Goal: Transaction & Acquisition: Purchase product/service

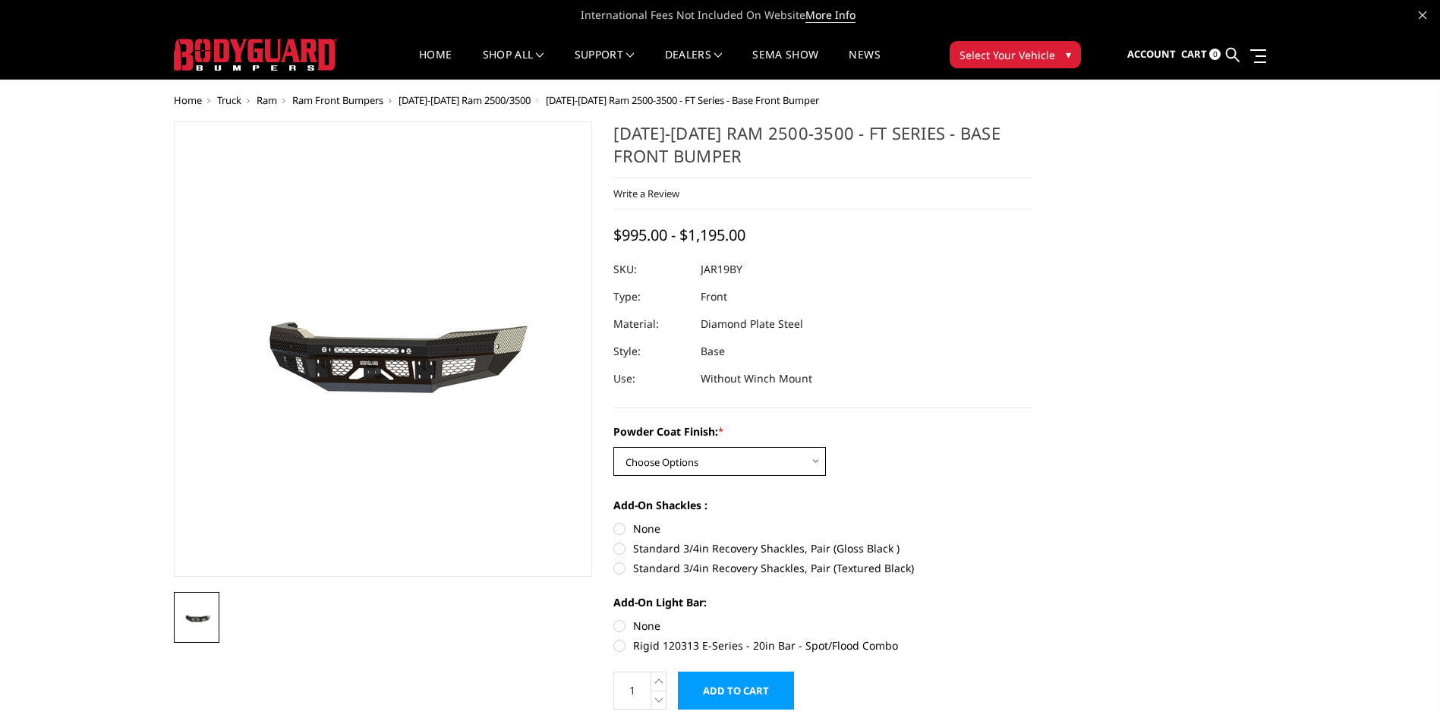
click at [802, 463] on select "Choose Options Bare Metal Gloss Black Powder Coat Textured Black Powder Coat" at bounding box center [719, 461] width 213 height 29
select select "3376"
click at [613, 447] on select "Choose Options Bare Metal Gloss Black Powder Coat Textured Black Powder Coat" at bounding box center [719, 461] width 213 height 29
click at [980, 464] on div "Powder Coat Finish: * Choose Options Bare Metal Gloss Black Powder Coat Texture…" at bounding box center [822, 450] width 419 height 52
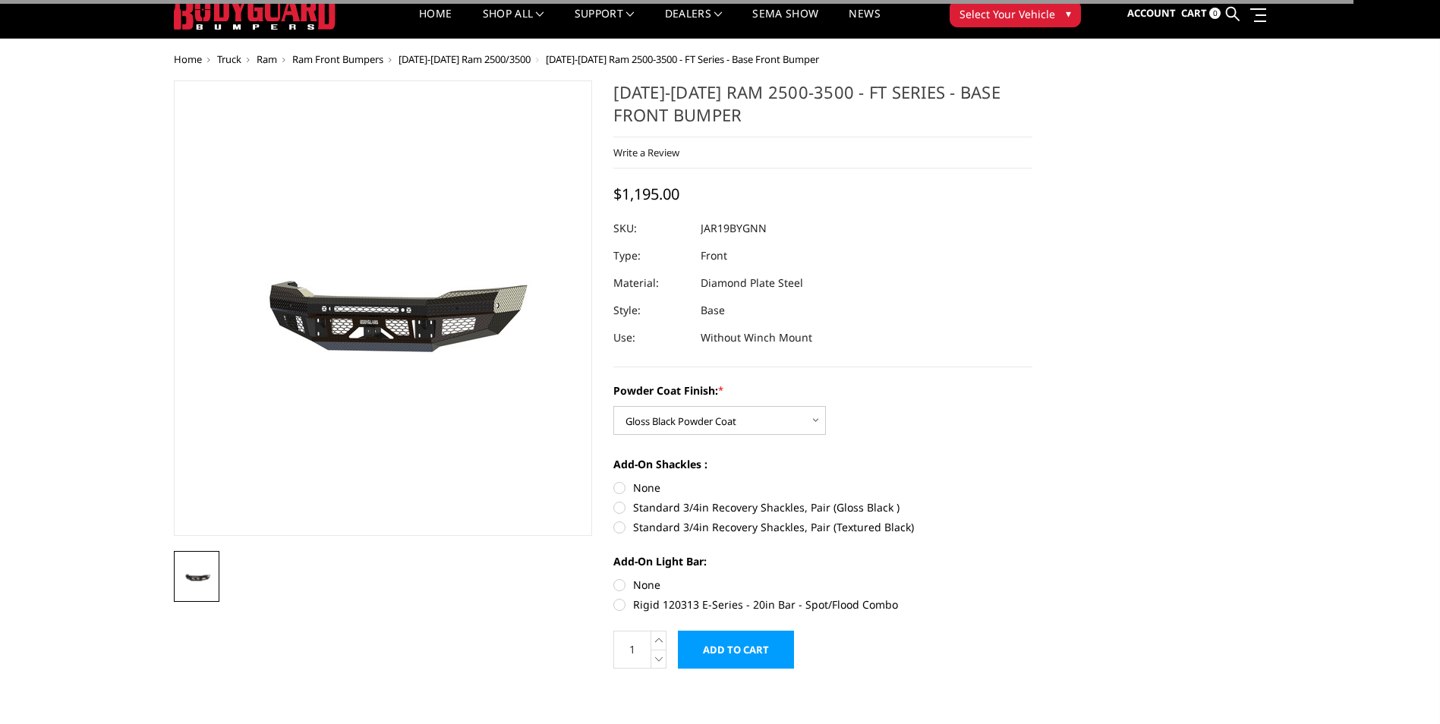
scroll to position [76, 0]
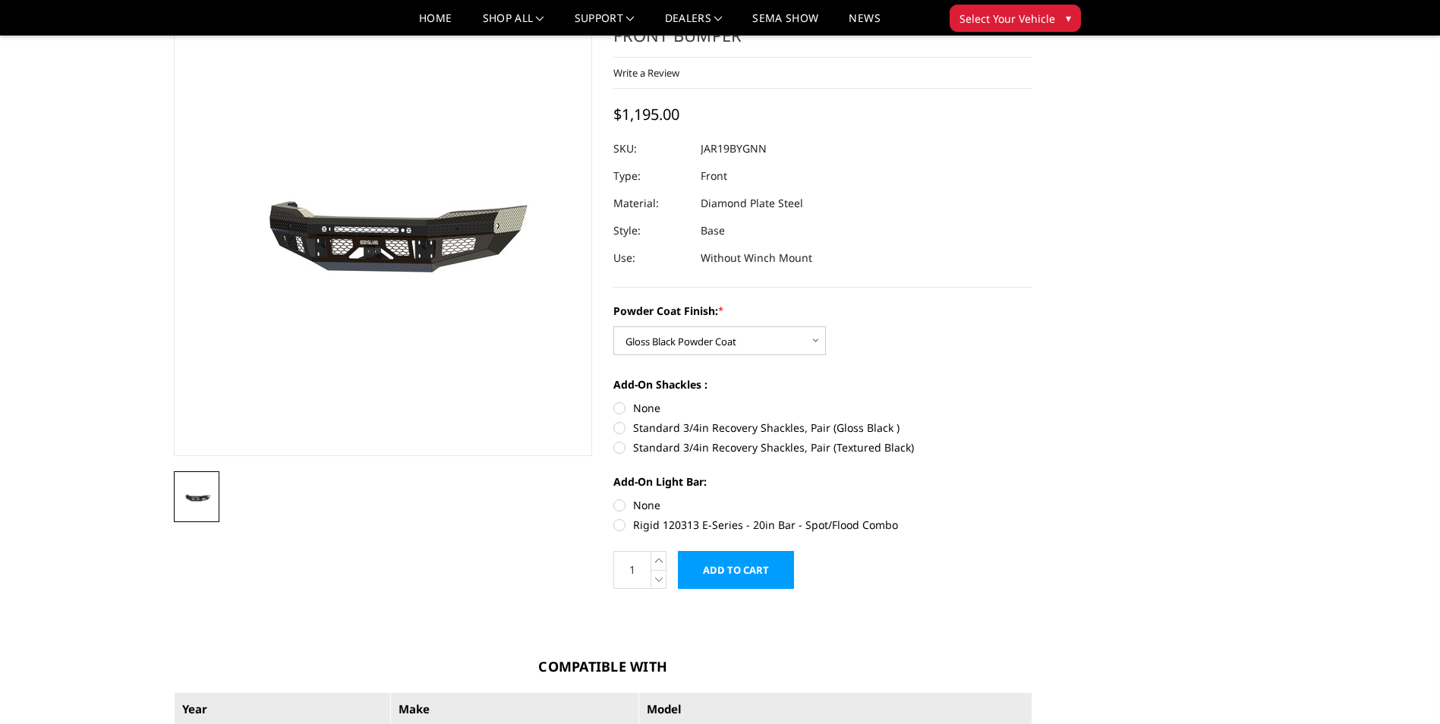
click at [800, 430] on label "Standard 3/4in Recovery Shackles, Pair (Gloss Black )" at bounding box center [822, 428] width 419 height 16
click at [1032, 401] on input "Standard 3/4in Recovery Shackles, Pair (Gloss Black )" at bounding box center [1032, 400] width 1 height 1
radio input "true"
click at [630, 531] on label "Rigid 120313 E-Series - 20in Bar - Spot/Flood Combo" at bounding box center [822, 525] width 419 height 16
click at [1032, 498] on input "Rigid 120313 E-Series - 20in Bar - Spot/Flood Combo" at bounding box center [1032, 497] width 1 height 1
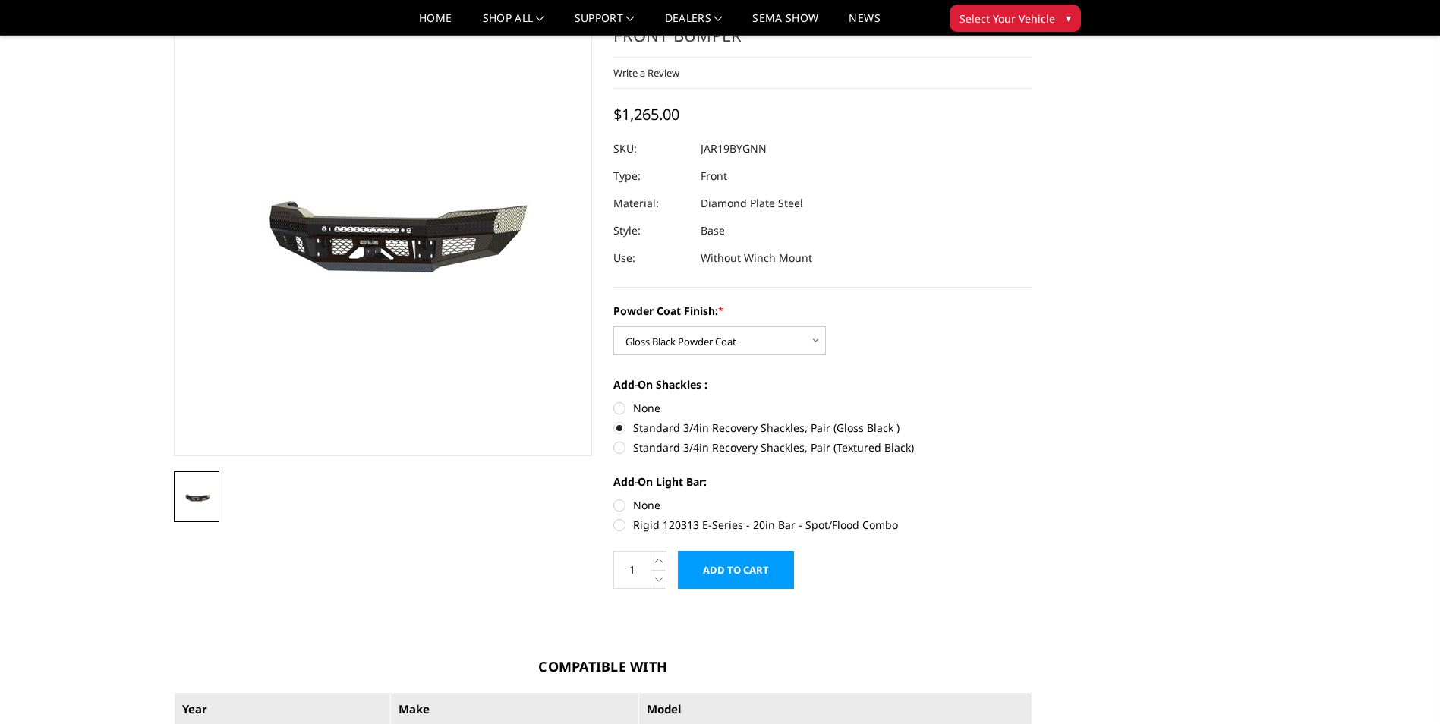
radio input "true"
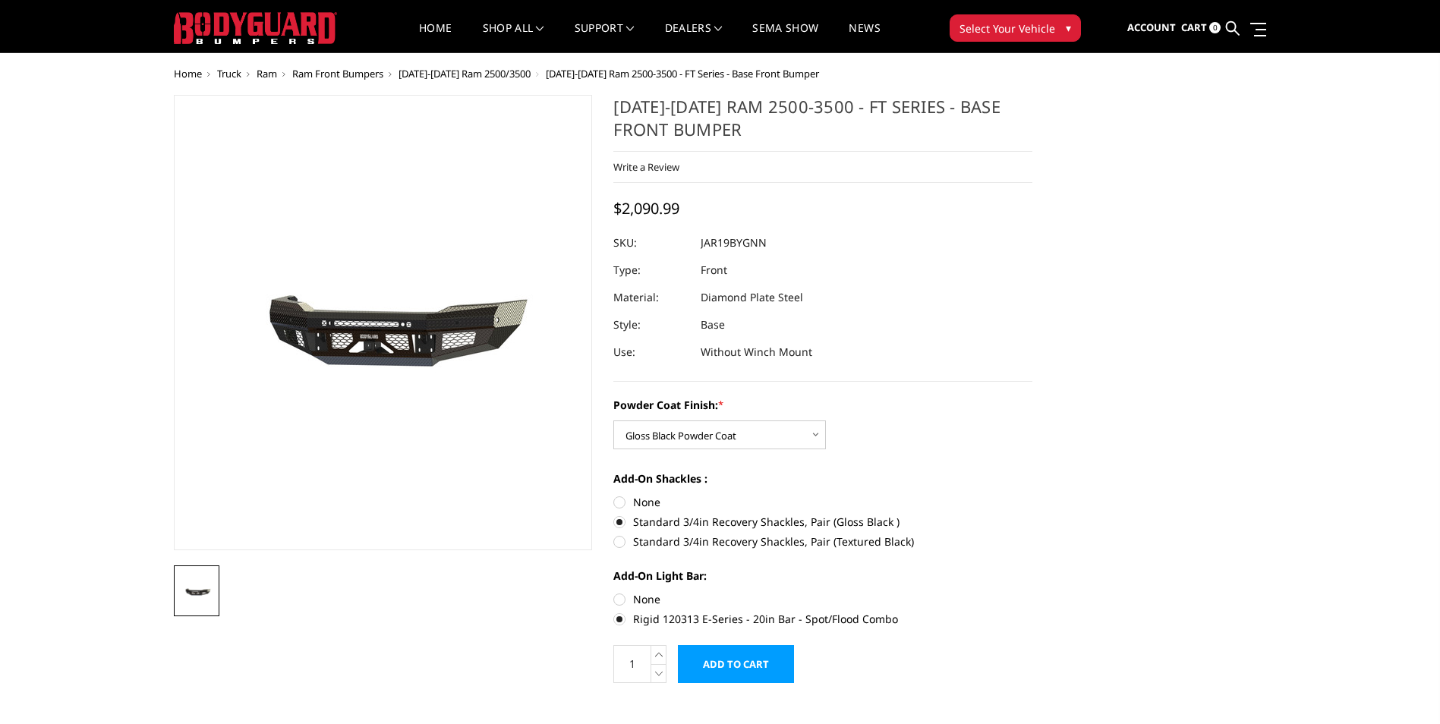
scroll to position [0, 0]
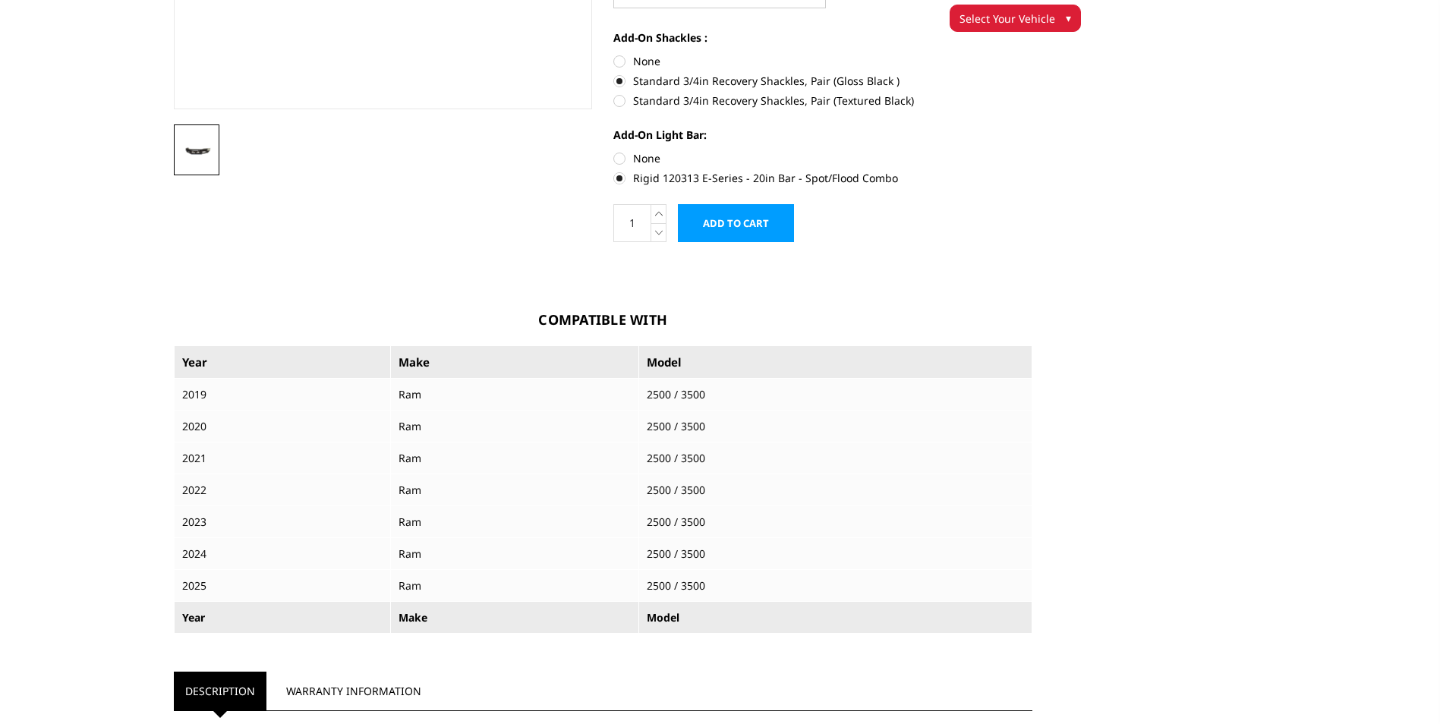
scroll to position [455, 0]
